Goal: Task Accomplishment & Management: Manage account settings

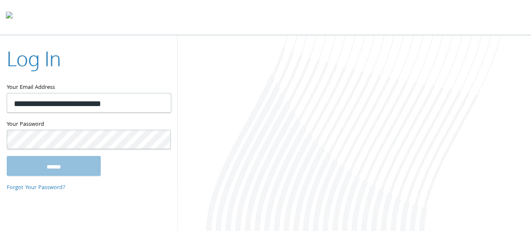
type input "**********"
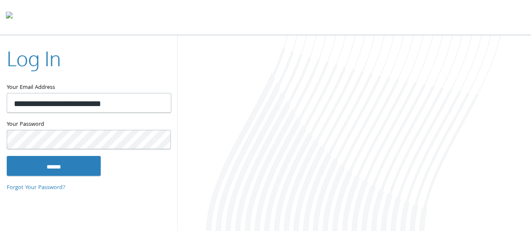
click at [7, 156] on input "******" at bounding box center [54, 166] width 94 height 20
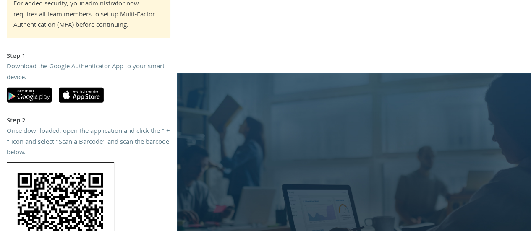
scroll to position [190, 0]
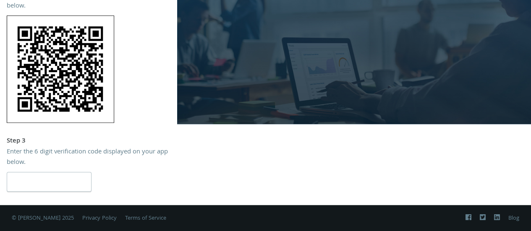
click at [52, 173] on input "number" at bounding box center [49, 182] width 85 height 20
click at [57, 71] on img at bounding box center [60, 69] width 107 height 107
drag, startPoint x: 57, startPoint y: 71, endPoint x: 56, endPoint y: 46, distance: 24.8
click at [56, 46] on img at bounding box center [60, 69] width 107 height 107
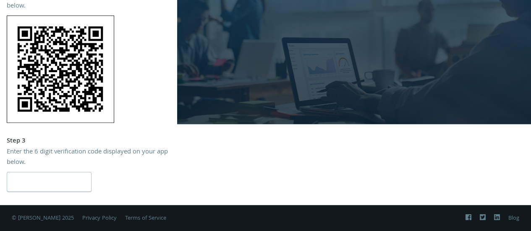
click at [56, 46] on img at bounding box center [60, 69] width 107 height 107
drag, startPoint x: 56, startPoint y: 47, endPoint x: 267, endPoint y: 186, distance: 253.3
click at [270, 186] on div "For added security, your administrator now requires all team members to set up …" at bounding box center [265, 25] width 531 height 360
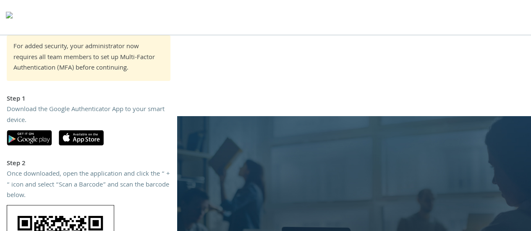
scroll to position [0, 0]
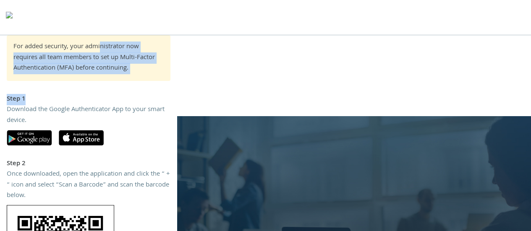
drag, startPoint x: 25, startPoint y: 47, endPoint x: 128, endPoint y: 96, distance: 114.4
click at [128, 95] on div "For added security, your administrator now requires all team members to set up …" at bounding box center [88, 215] width 177 height 360
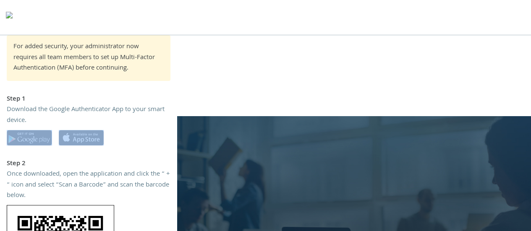
click at [128, 125] on div "For added security, your administrator now requires all team members to set up …" at bounding box center [88, 215] width 177 height 360
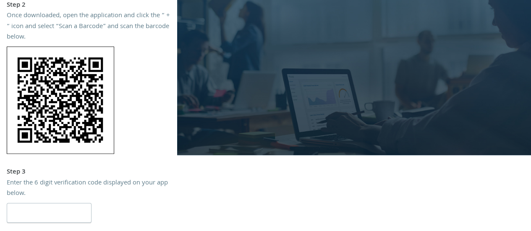
scroll to position [42, 0]
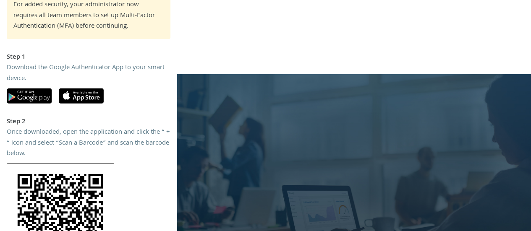
drag, startPoint x: 141, startPoint y: 123, endPoint x: 79, endPoint y: 140, distance: 63.9
click at [79, 140] on div "Once downloaded, open the application and click the “ + “ icon and select “Scan…" at bounding box center [89, 144] width 164 height 32
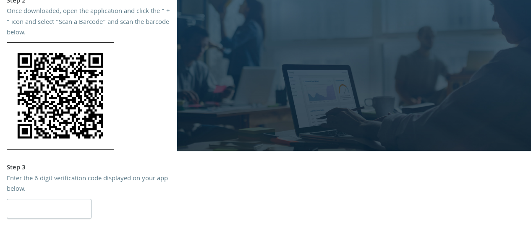
scroll to position [190, 0]
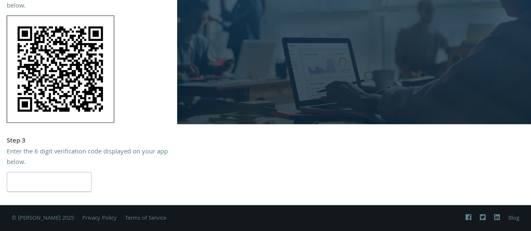
click at [69, 181] on input "number" at bounding box center [49, 182] width 85 height 20
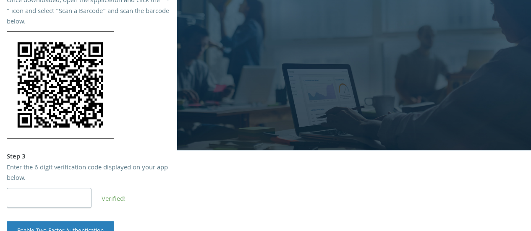
scroll to position [210, 0]
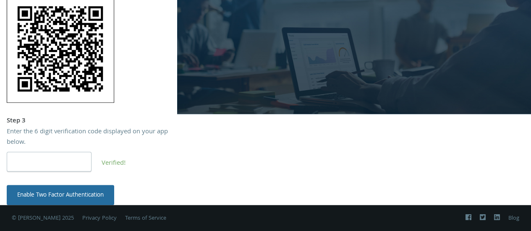
type input "******"
click at [91, 189] on button "Enable Two Factor Authentication" at bounding box center [60, 195] width 107 height 20
